Goal: Task Accomplishment & Management: Use online tool/utility

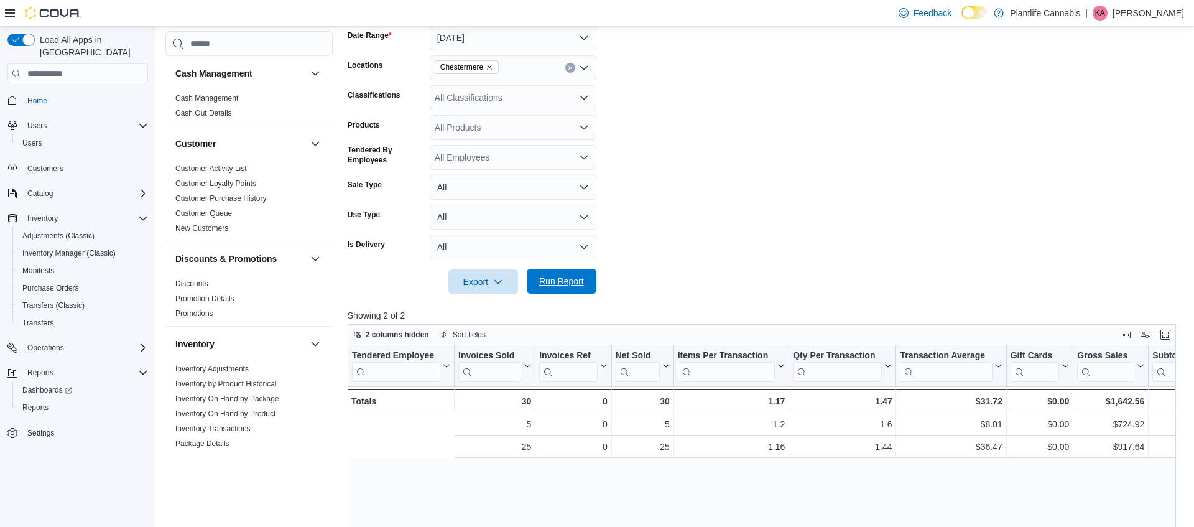
scroll to position [0, 229]
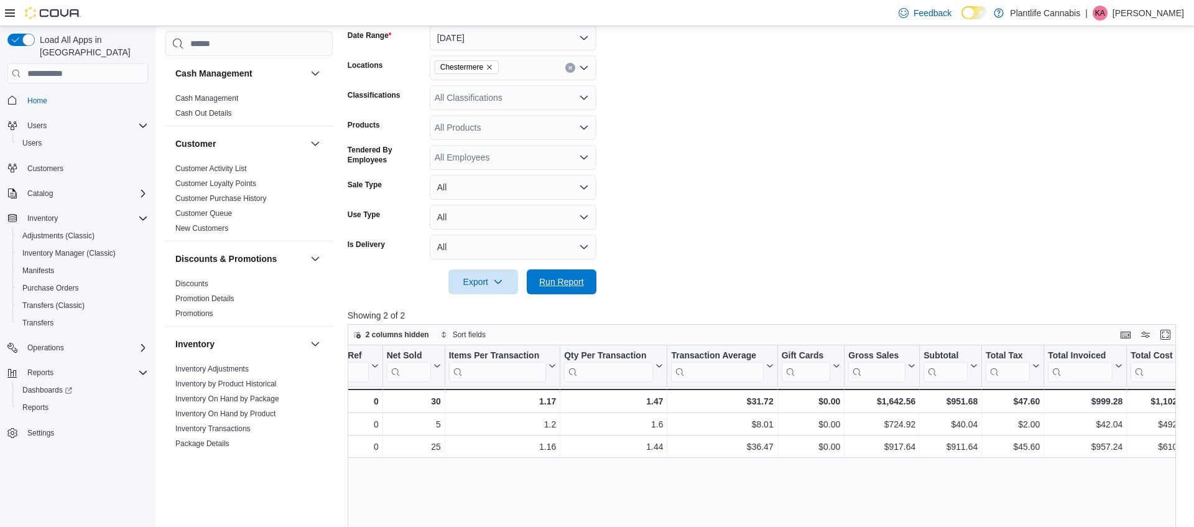
drag, startPoint x: 572, startPoint y: 290, endPoint x: 835, endPoint y: 484, distance: 327.8
click at [572, 290] on span "Run Report" at bounding box center [561, 281] width 55 height 25
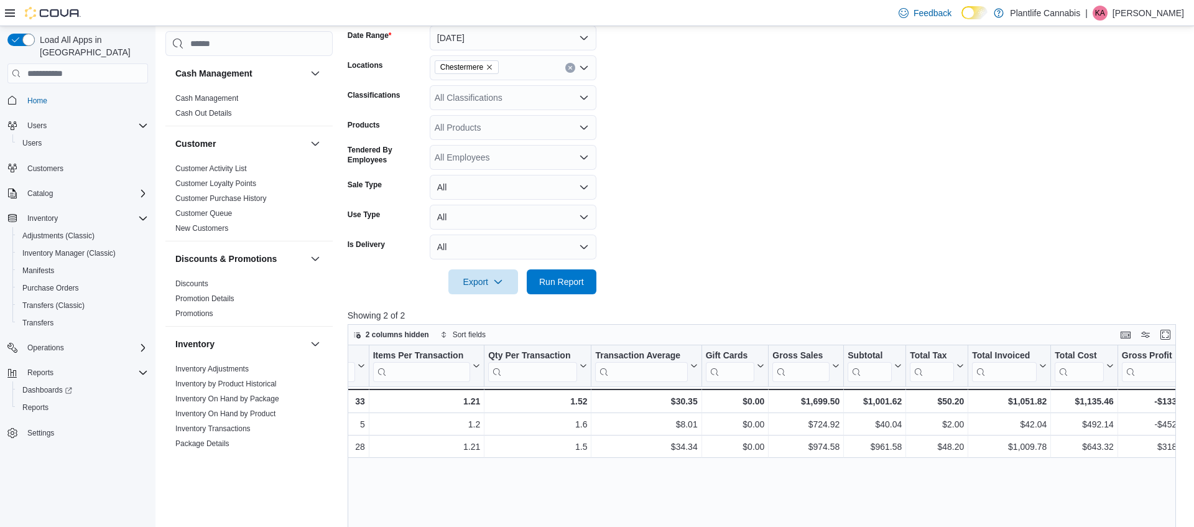
scroll to position [0, 304]
click at [577, 284] on span "Run Report" at bounding box center [561, 281] width 45 height 12
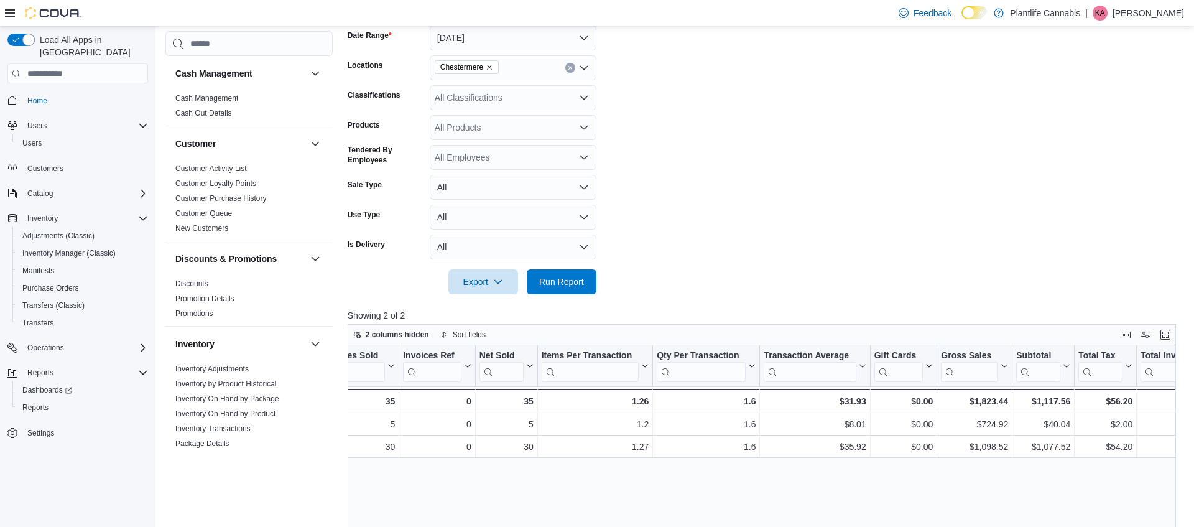
scroll to position [0, 131]
click at [571, 281] on span "Run Report" at bounding box center [561, 281] width 45 height 12
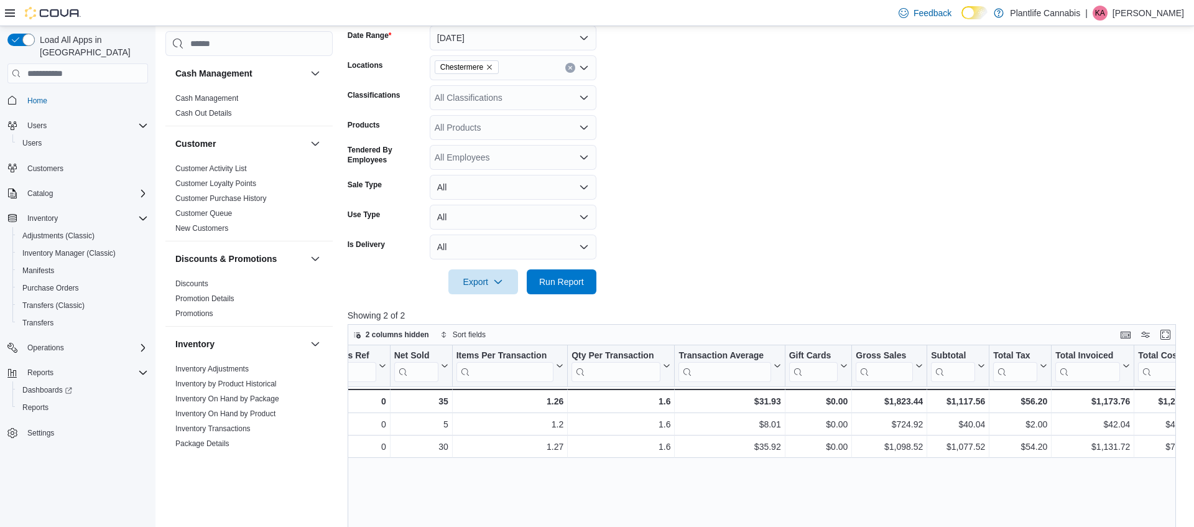
scroll to position [0, 316]
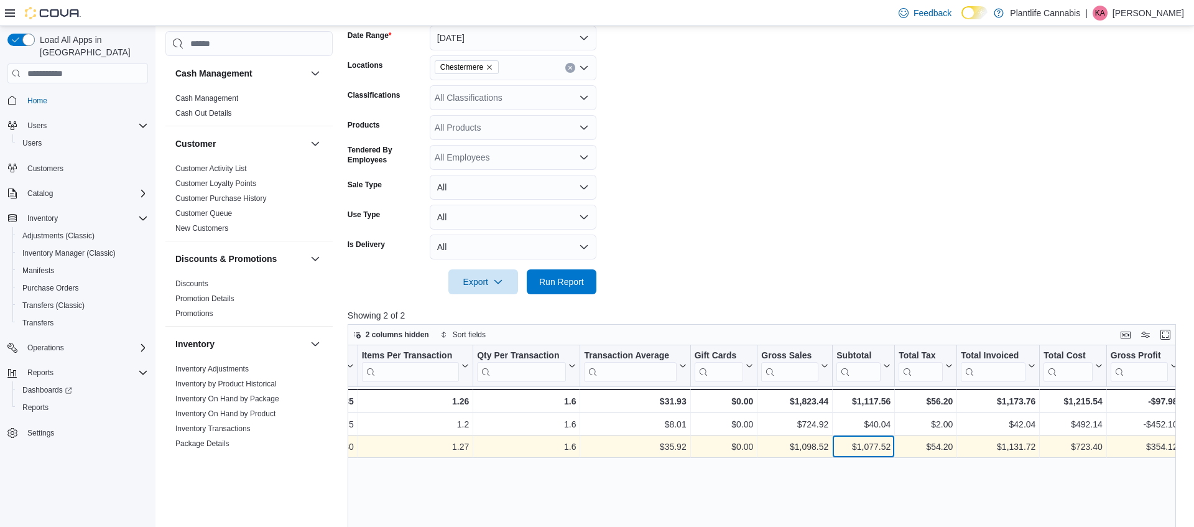
click at [875, 446] on div "$1,077.52" at bounding box center [863, 447] width 54 height 15
copy div "1,077.52"
click at [667, 443] on div "$35.92" at bounding box center [635, 447] width 102 height 15
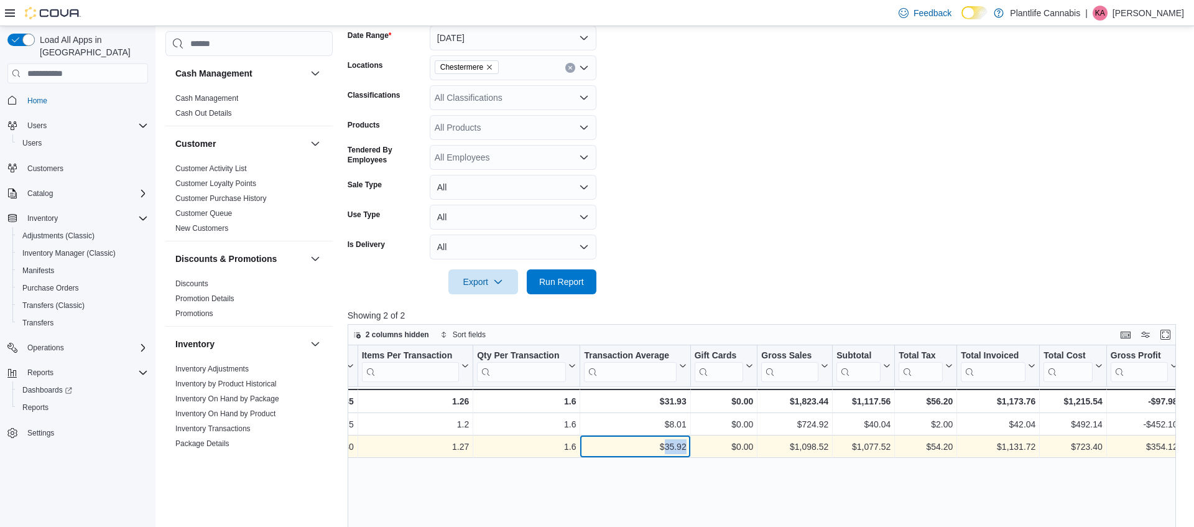
copy div "35.92"
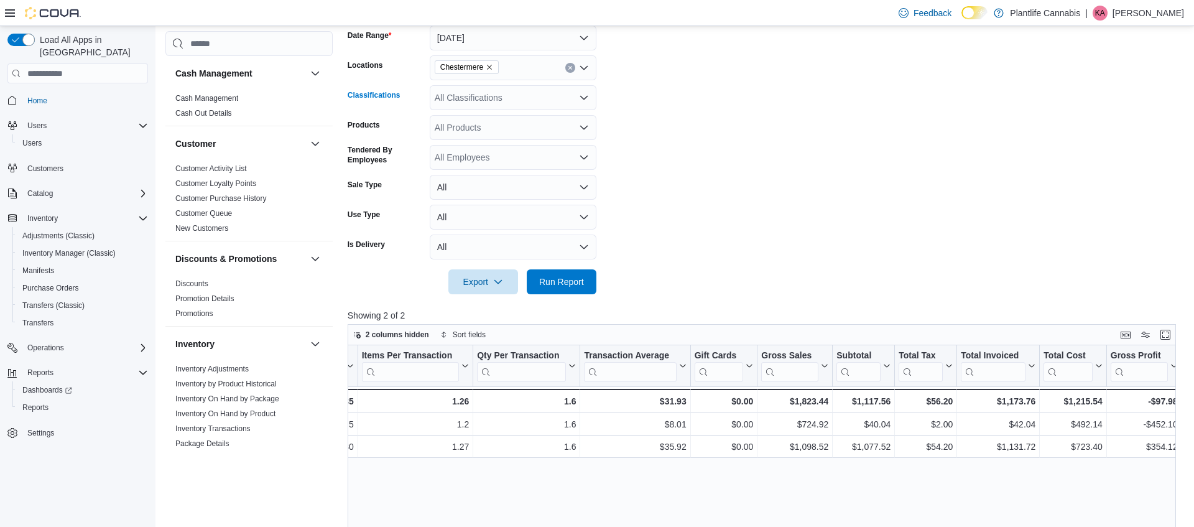
drag, startPoint x: 506, startPoint y: 104, endPoint x: 514, endPoint y: 113, distance: 12.8
click at [506, 104] on div "All Classifications" at bounding box center [513, 97] width 167 height 25
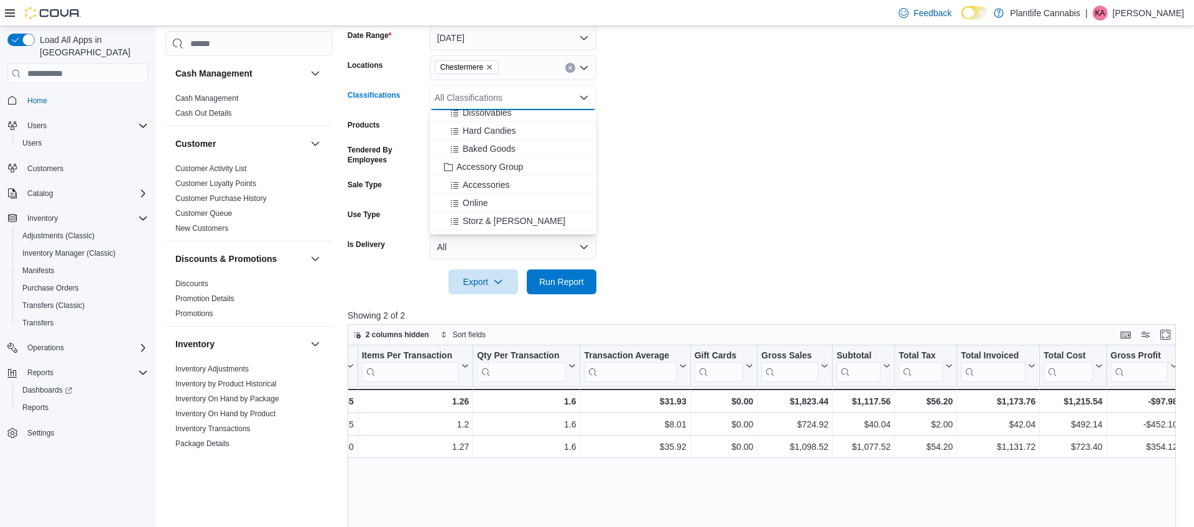
scroll to position [142, 0]
click at [498, 156] on span "Accessory Group" at bounding box center [489, 157] width 67 height 12
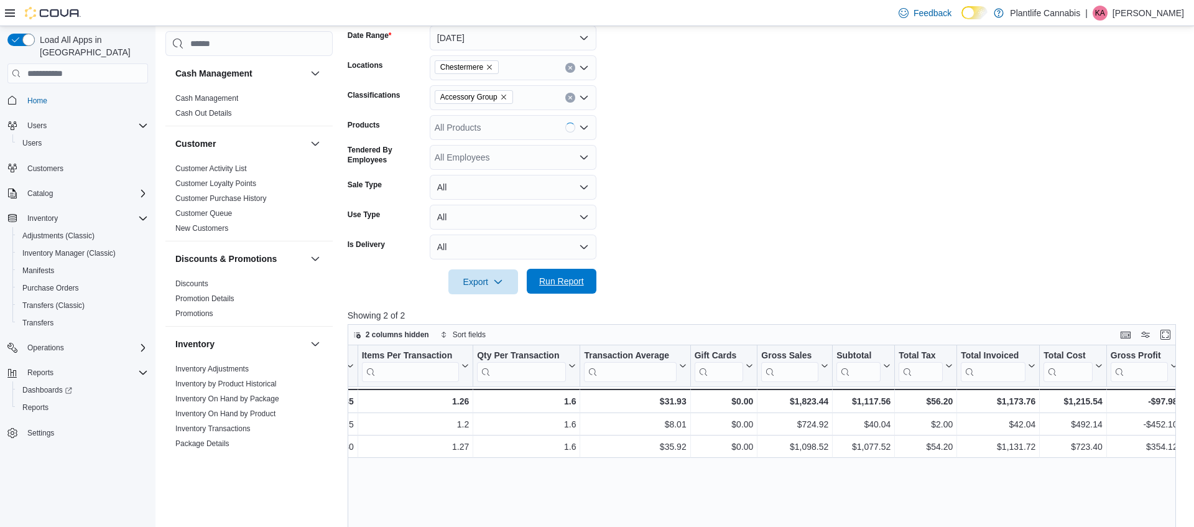
click at [552, 271] on span "Run Report" at bounding box center [561, 281] width 55 height 25
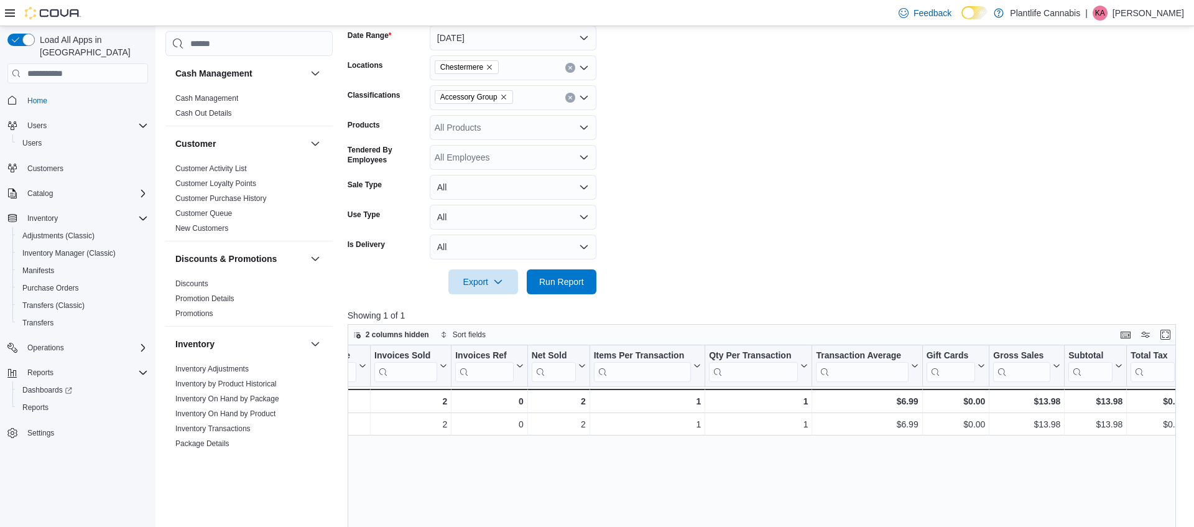
scroll to position [0, 85]
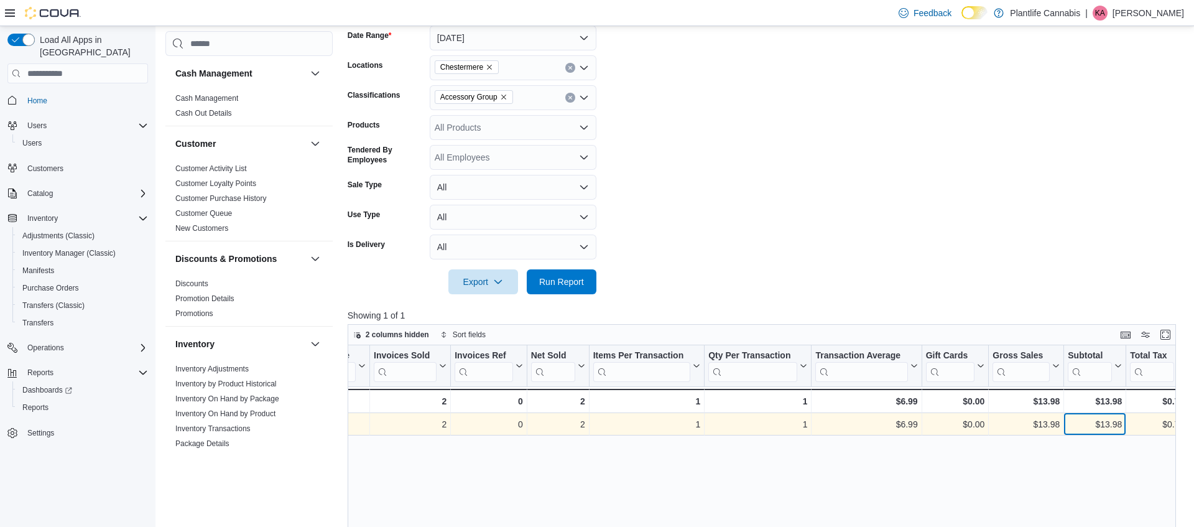
click at [1103, 425] on div "$13.98" at bounding box center [1095, 424] width 54 height 15
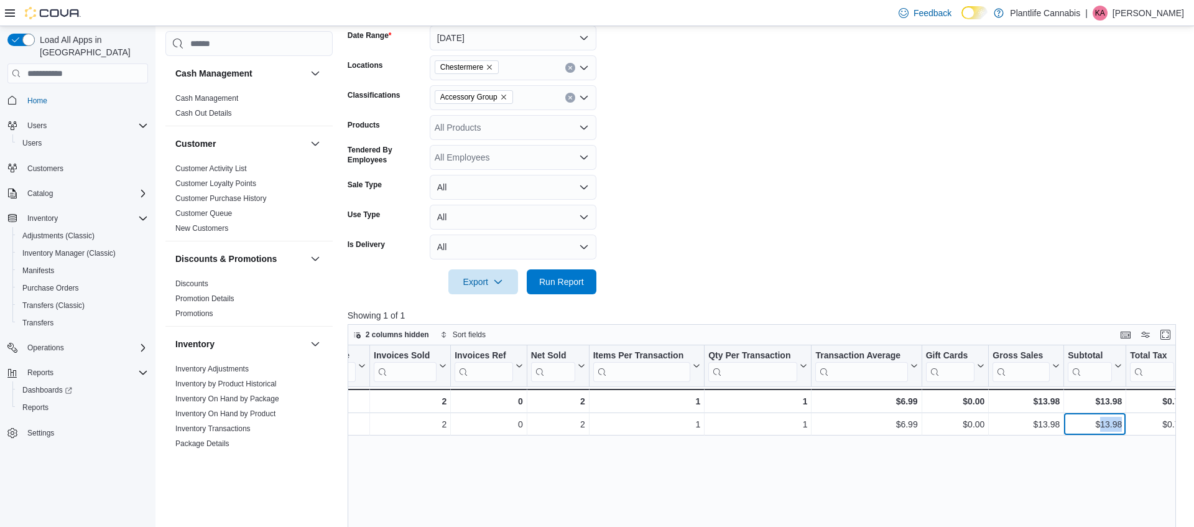
copy div "13.98"
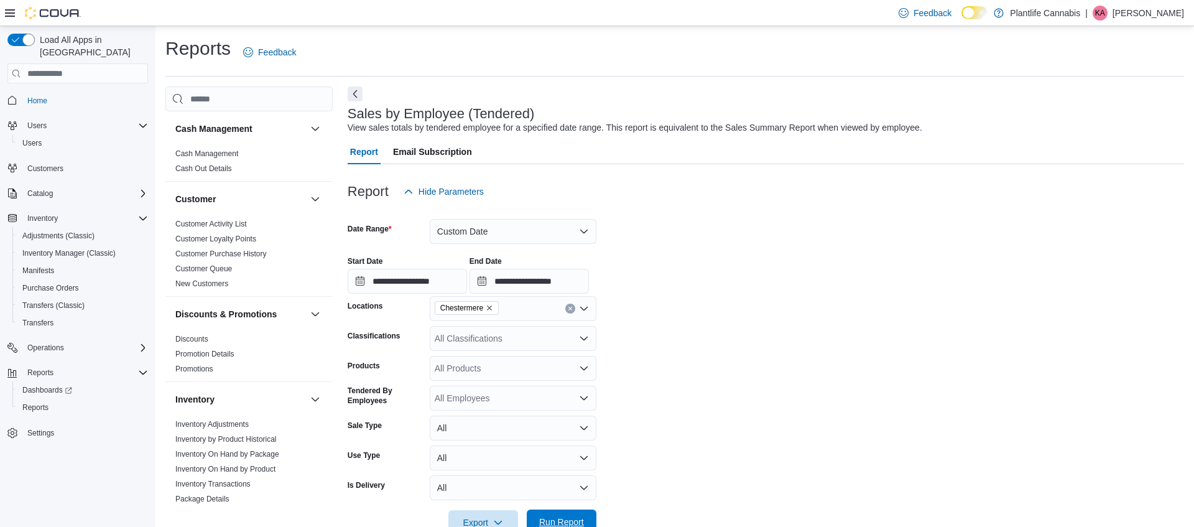
scroll to position [238, 0]
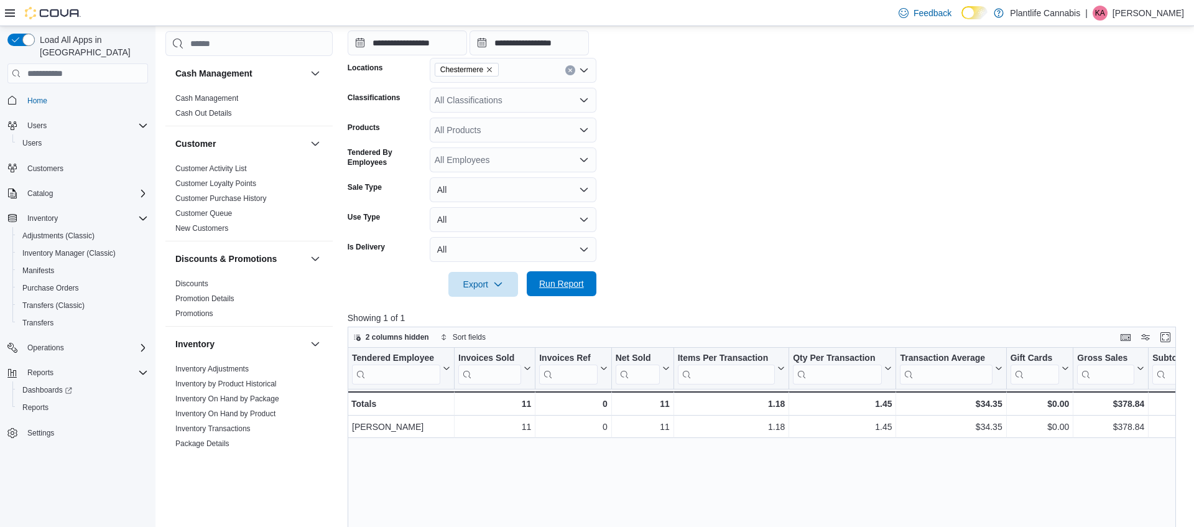
click at [557, 279] on span "Run Report" at bounding box center [561, 283] width 45 height 12
